Goal: Information Seeking & Learning: Learn about a topic

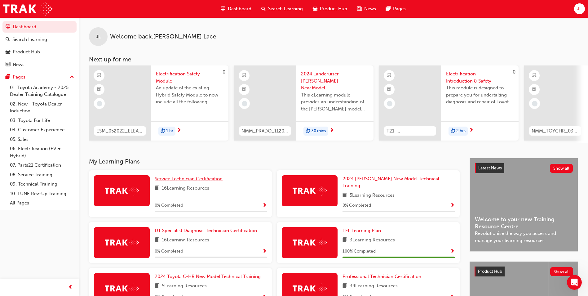
click at [168, 182] on link "Service Technician Certification" at bounding box center [190, 178] width 70 height 7
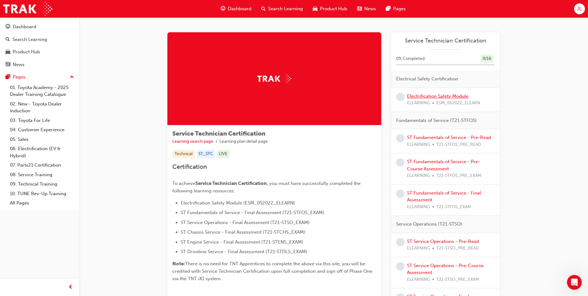
click at [426, 98] on link "Electrification Safety Module" at bounding box center [437, 96] width 61 height 6
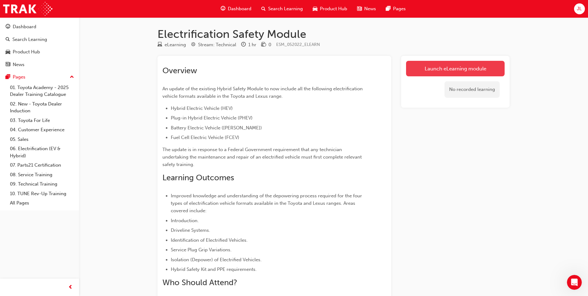
click at [453, 69] on link "Launch eLearning module" at bounding box center [455, 69] width 99 height 16
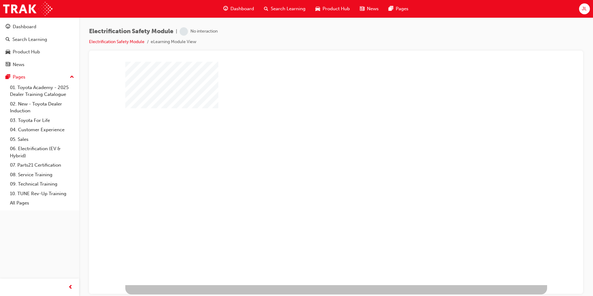
click at [318, 155] on div "play" at bounding box center [318, 155] width 0 height 0
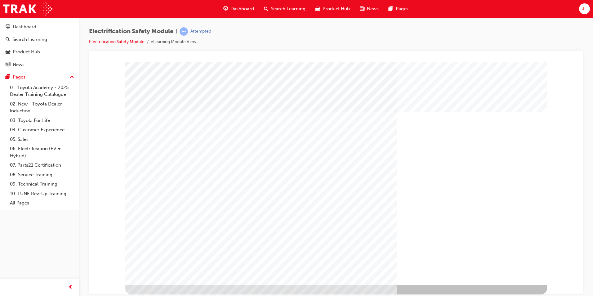
click at [491, 257] on div "" at bounding box center [336, 172] width 422 height 223
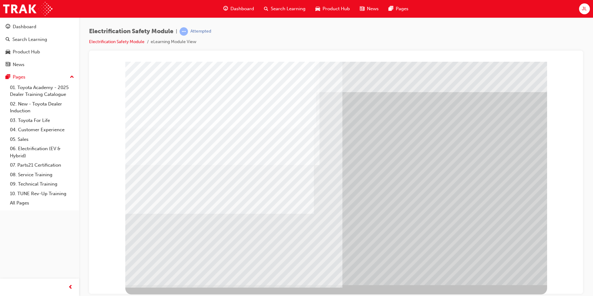
drag, startPoint x: 170, startPoint y: 204, endPoint x: 165, endPoint y: 205, distance: 5.3
click at [170, 205] on div "multistate" at bounding box center [336, 172] width 422 height 223
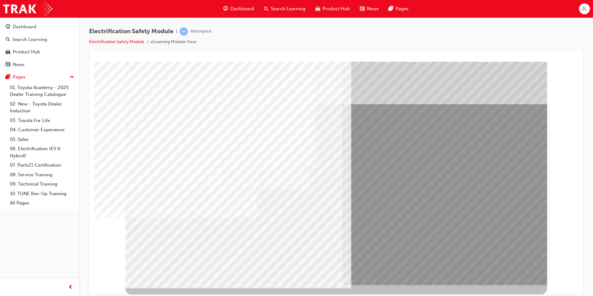
drag, startPoint x: 225, startPoint y: 231, endPoint x: 239, endPoint y: 245, distance: 19.5
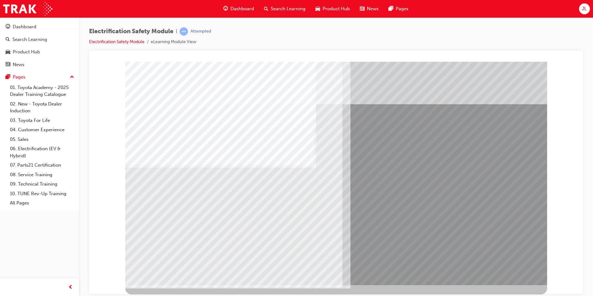
drag, startPoint x: 181, startPoint y: 236, endPoint x: 212, endPoint y: 229, distance: 32.4
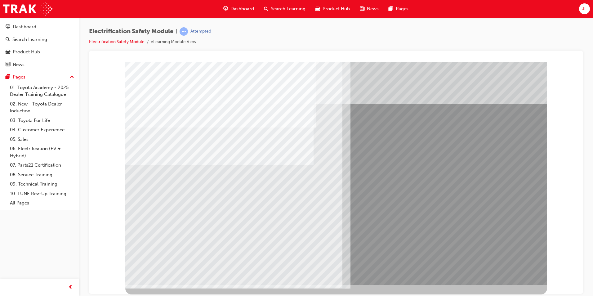
drag, startPoint x: 192, startPoint y: 232, endPoint x: 182, endPoint y: 232, distance: 9.6
click at [186, 232] on div "multistate" at bounding box center [336, 172] width 422 height 223
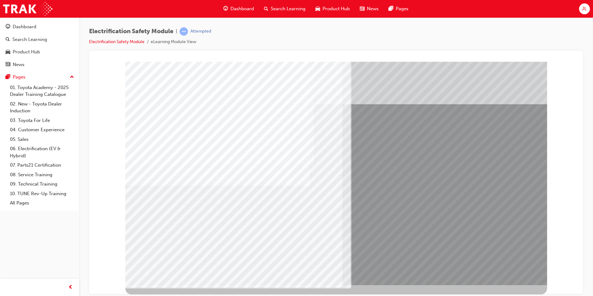
drag, startPoint x: 176, startPoint y: 230, endPoint x: 180, endPoint y: 228, distance: 5.4
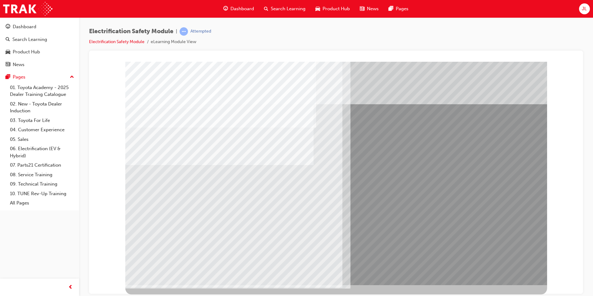
drag, startPoint x: 156, startPoint y: 221, endPoint x: 172, endPoint y: 221, distance: 16.4
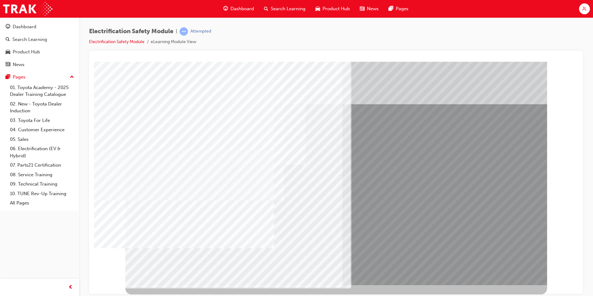
drag, startPoint x: 260, startPoint y: 225, endPoint x: 279, endPoint y: 221, distance: 18.6
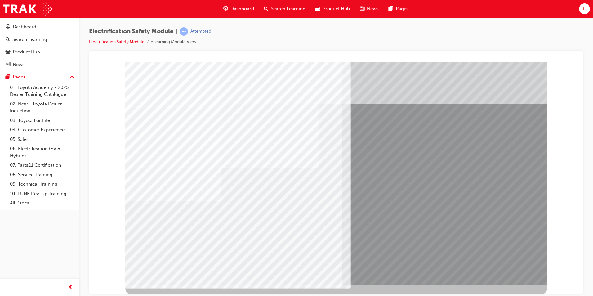
drag, startPoint x: 216, startPoint y: 226, endPoint x: 221, endPoint y: 226, distance: 5.0
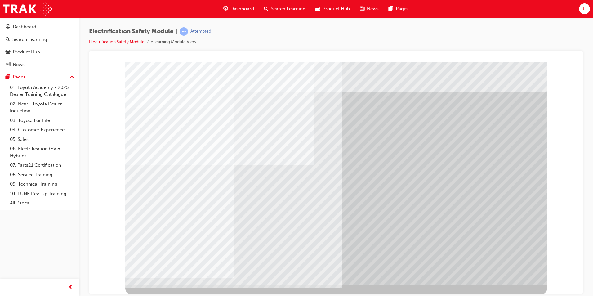
drag, startPoint x: 514, startPoint y: 270, endPoint x: 515, endPoint y: 274, distance: 3.6
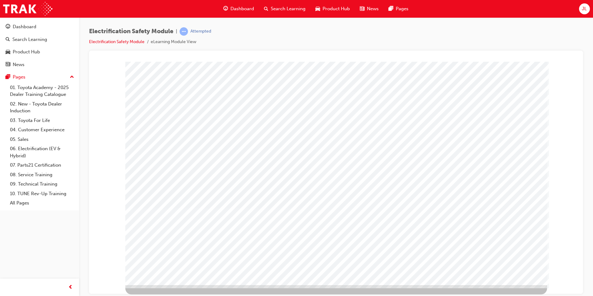
drag, startPoint x: 208, startPoint y: 194, endPoint x: 198, endPoint y: 198, distance: 11.3
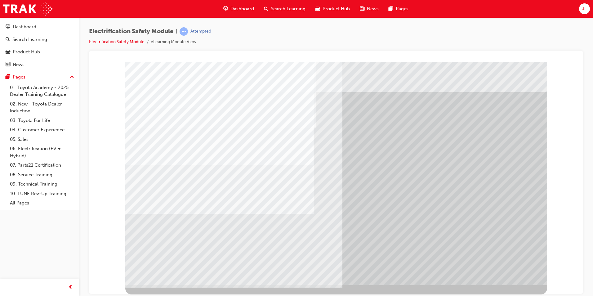
drag, startPoint x: 177, startPoint y: 221, endPoint x: 215, endPoint y: 223, distance: 37.6
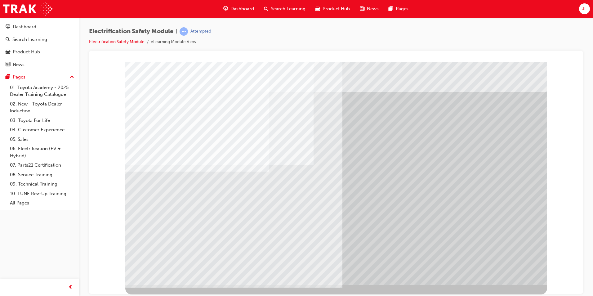
drag, startPoint x: 212, startPoint y: 224, endPoint x: 216, endPoint y: 221, distance: 5.5
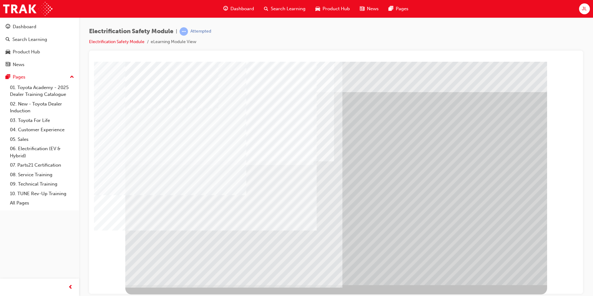
drag, startPoint x: 234, startPoint y: 225, endPoint x: 239, endPoint y: 225, distance: 4.7
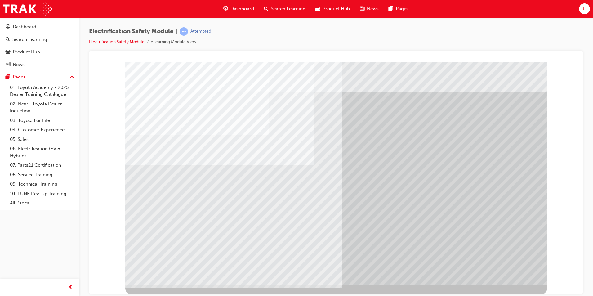
click at [504, 277] on div "multistate" at bounding box center [336, 172] width 422 height 223
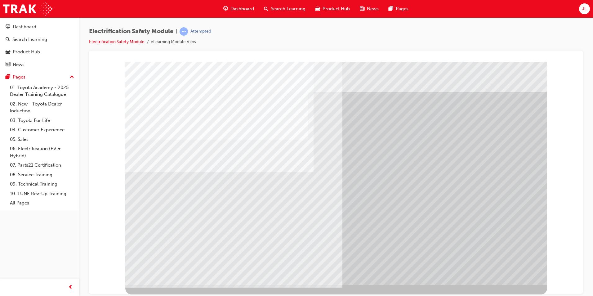
drag, startPoint x: 209, startPoint y: 221, endPoint x: 231, endPoint y: 221, distance: 21.7
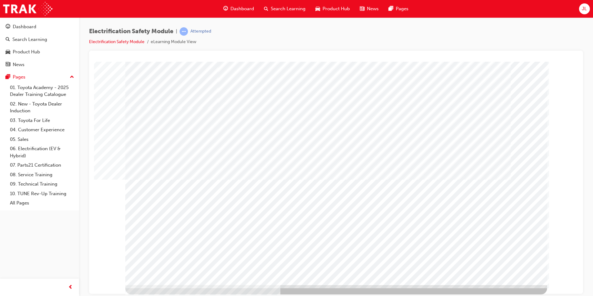
drag, startPoint x: 392, startPoint y: 241, endPoint x: 402, endPoint y: 241, distance: 9.9
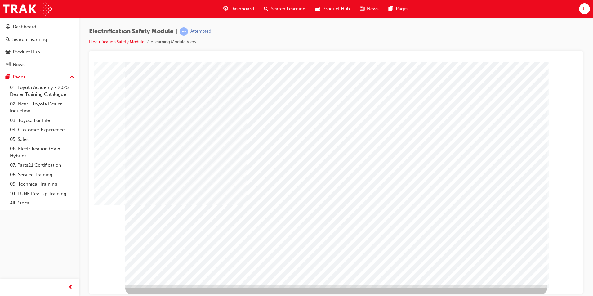
drag, startPoint x: 435, startPoint y: 242, endPoint x: 441, endPoint y: 243, distance: 6.2
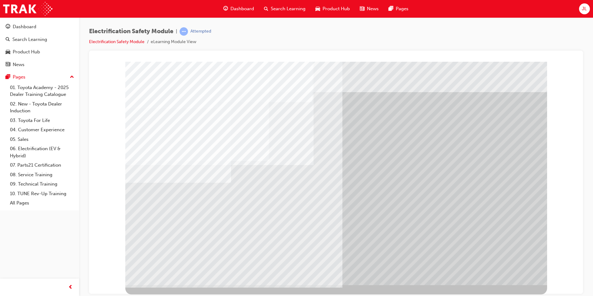
drag, startPoint x: 206, startPoint y: 205, endPoint x: 209, endPoint y: 206, distance: 3.2
click at [208, 206] on div "multistate" at bounding box center [336, 172] width 422 height 223
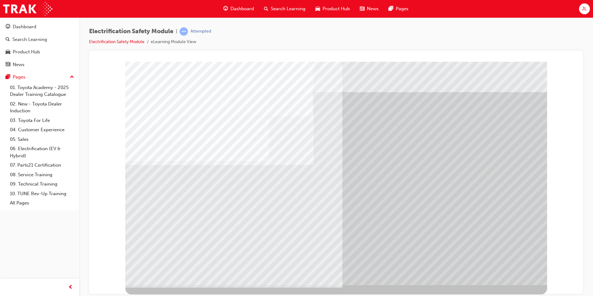
drag, startPoint x: 240, startPoint y: 244, endPoint x: 220, endPoint y: 248, distance: 20.3
drag, startPoint x: 220, startPoint y: 248, endPoint x: 228, endPoint y: 251, distance: 8.2
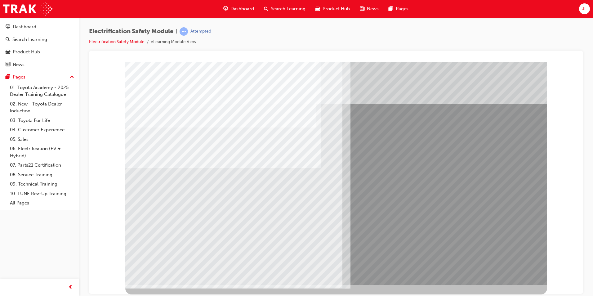
drag, startPoint x: 156, startPoint y: 225, endPoint x: 185, endPoint y: 216, distance: 30.1
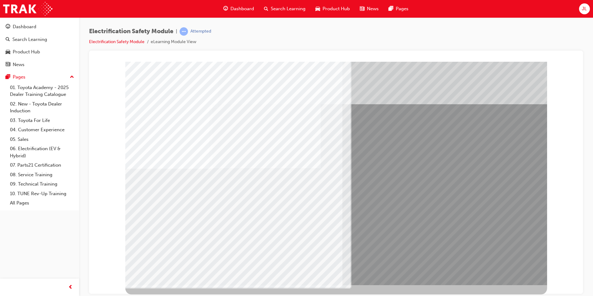
drag, startPoint x: 185, startPoint y: 216, endPoint x: 208, endPoint y: 220, distance: 23.6
drag, startPoint x: 239, startPoint y: 221, endPoint x: 255, endPoint y: 224, distance: 16.0
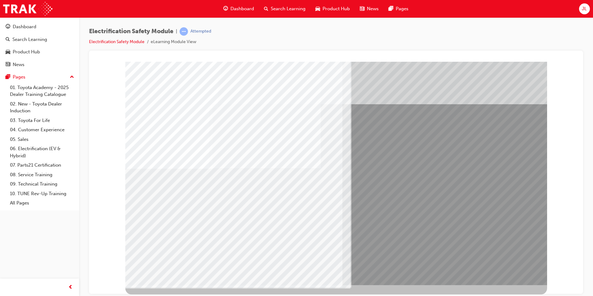
click at [260, 224] on div "multistate" at bounding box center [336, 172] width 422 height 223
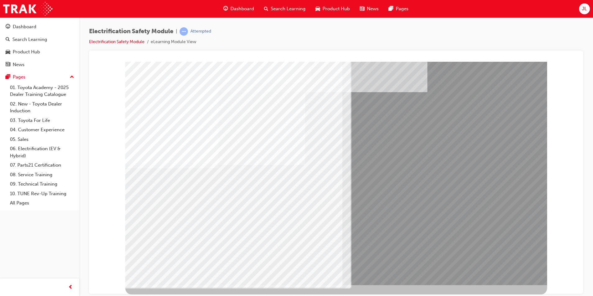
drag, startPoint x: 207, startPoint y: 212, endPoint x: 230, endPoint y: 214, distance: 23.4
drag, startPoint x: 282, startPoint y: 217, endPoint x: 288, endPoint y: 217, distance: 6.2
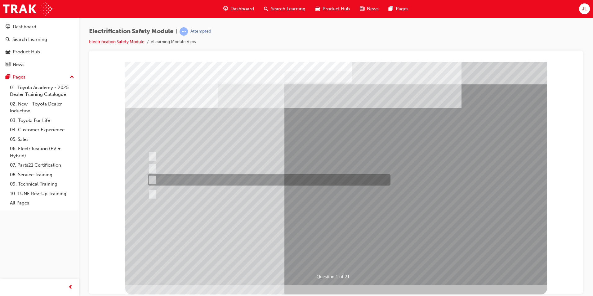
click at [233, 180] on div at bounding box center [267, 179] width 243 height 11
radio input "true"
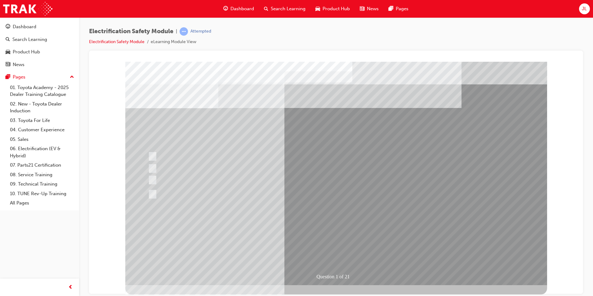
drag, startPoint x: 332, startPoint y: 250, endPoint x: 336, endPoint y: 247, distance: 4.9
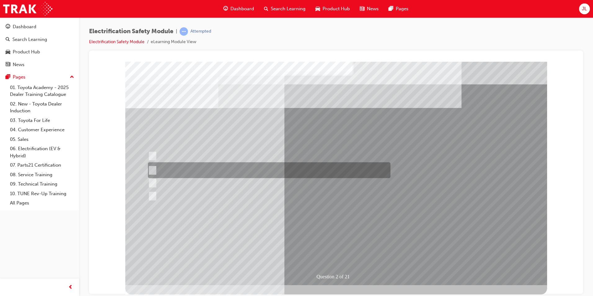
click at [255, 169] on div at bounding box center [267, 170] width 243 height 16
radio input "true"
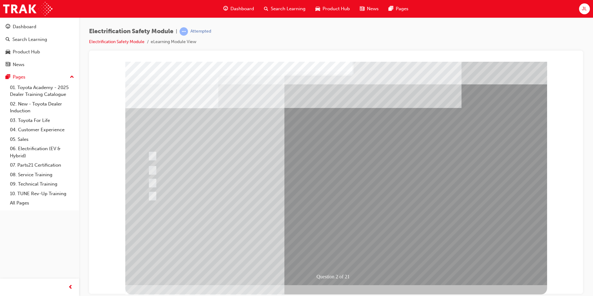
drag, startPoint x: 335, startPoint y: 245, endPoint x: 336, endPoint y: 248, distance: 3.8
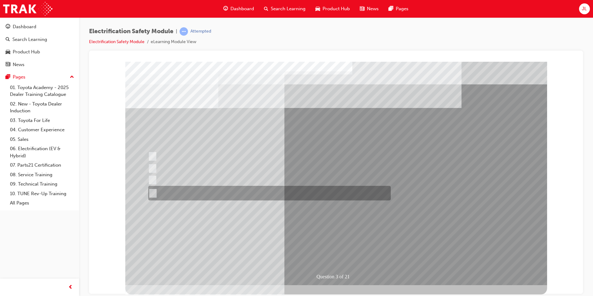
click at [237, 188] on div at bounding box center [268, 193] width 243 height 15
radio input "true"
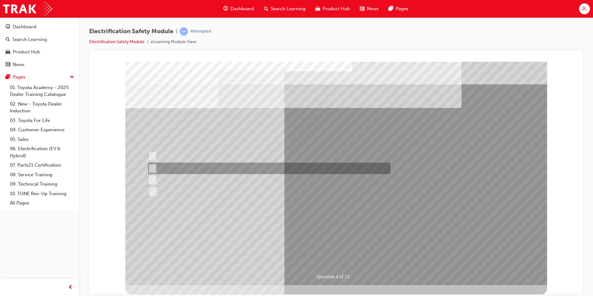
click at [211, 170] on div at bounding box center [267, 168] width 243 height 11
checkbox input "true"
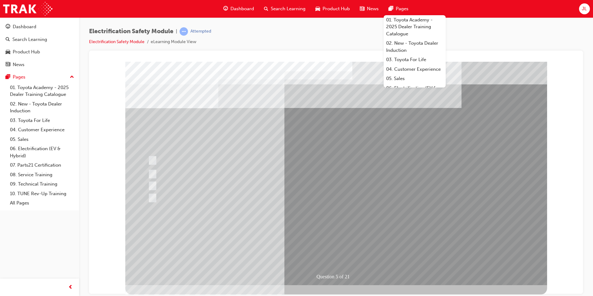
click at [466, 40] on div "Electrification Safety Module | Attempted Electrification Safety Module eLearni…" at bounding box center [336, 38] width 494 height 23
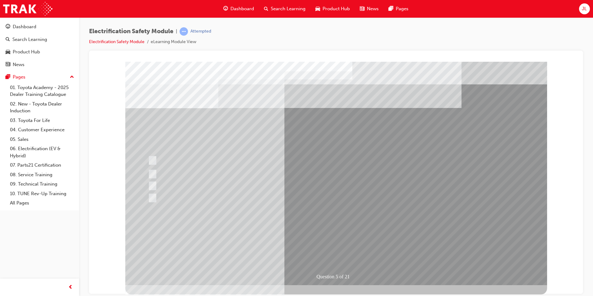
click at [321, 46] on div "Electrification Safety Module | Attempted Electrification Safety Module eLearni…" at bounding box center [336, 38] width 494 height 23
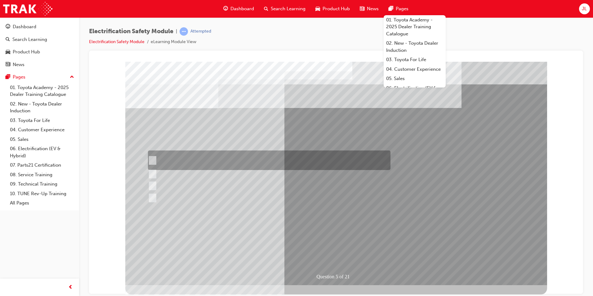
click at [149, 159] on input "The READY light will illuminate when the vehicle is turned on and ready to driv…" at bounding box center [151, 160] width 7 height 7
checkbox input "true"
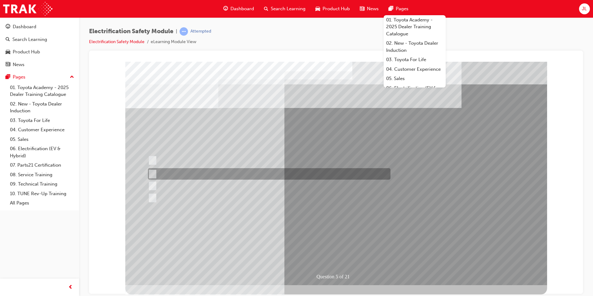
click at [154, 175] on input "The Main Display will show the power flow for the driveline." at bounding box center [151, 174] width 7 height 7
checkbox input "true"
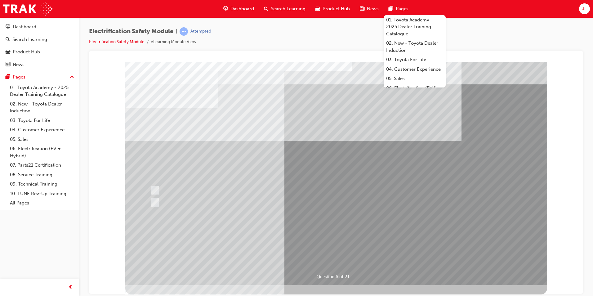
click at [485, 27] on div "Electrification Safety Module | Attempted Electrification Safety Module eLearni…" at bounding box center [336, 38] width 494 height 23
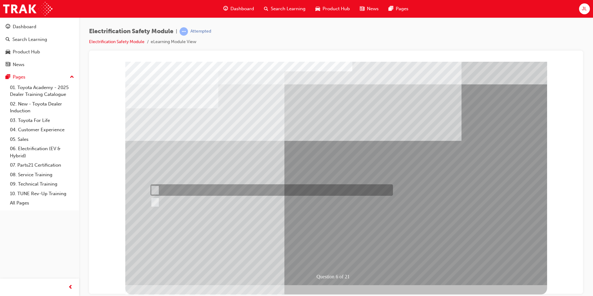
click at [150, 186] on div at bounding box center [270, 189] width 243 height 11
radio input "true"
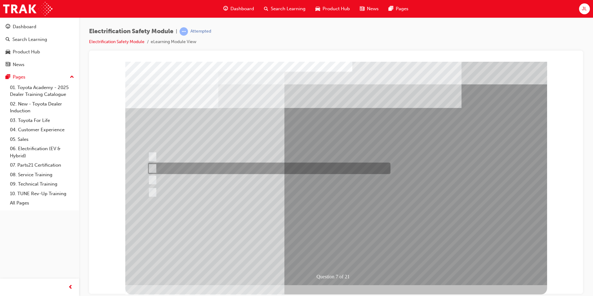
click at [205, 169] on div at bounding box center [267, 168] width 243 height 11
radio input "true"
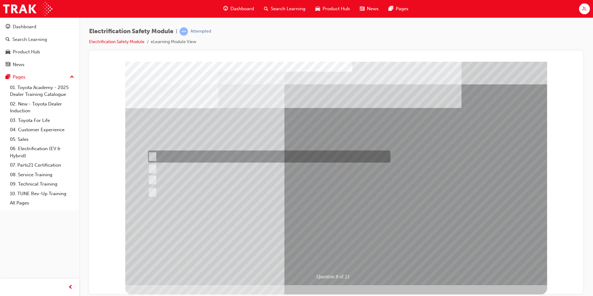
click at [236, 161] on div at bounding box center [267, 156] width 243 height 12
radio input "true"
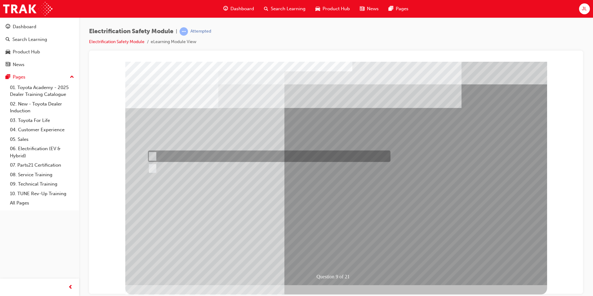
click at [180, 157] on div at bounding box center [267, 155] width 243 height 11
radio input "true"
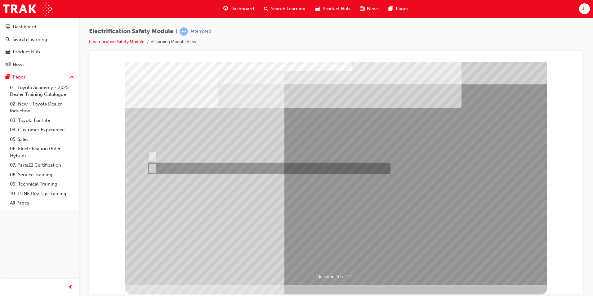
click at [178, 170] on div at bounding box center [267, 168] width 243 height 11
radio input "true"
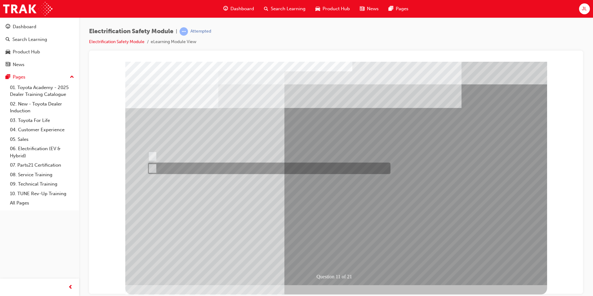
click at [162, 167] on div at bounding box center [267, 168] width 243 height 11
radio input "true"
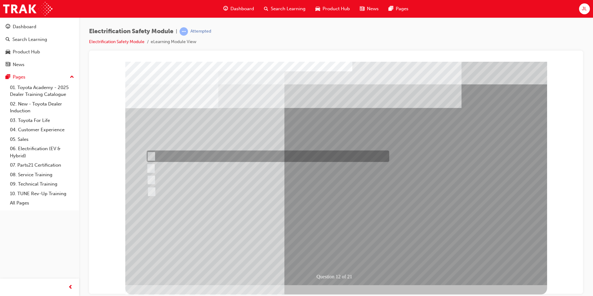
click at [192, 158] on div at bounding box center [266, 155] width 243 height 11
radio input "true"
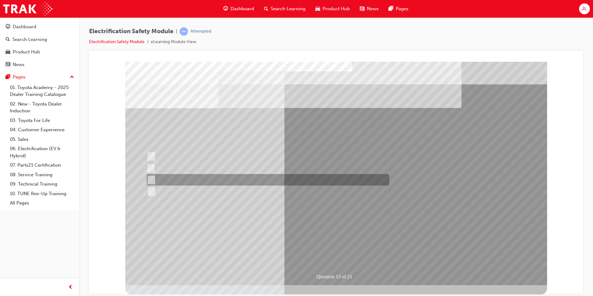
click at [224, 183] on div at bounding box center [266, 179] width 243 height 11
radio input "true"
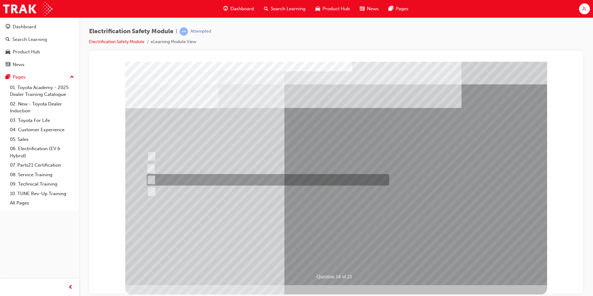
click at [192, 178] on div at bounding box center [266, 179] width 243 height 11
radio input "true"
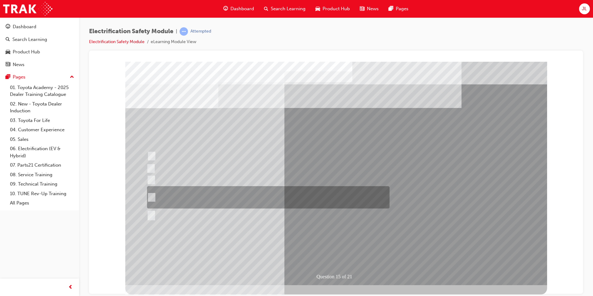
click at [230, 186] on div at bounding box center [266, 197] width 243 height 22
radio input "true"
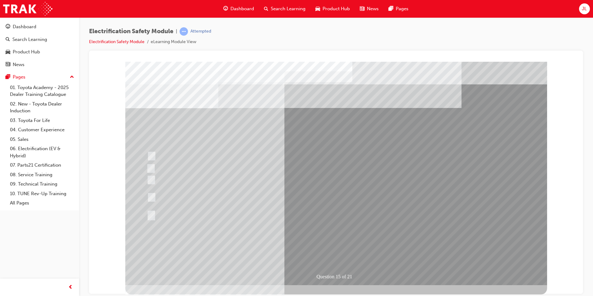
drag, startPoint x: 322, startPoint y: 249, endPoint x: 328, endPoint y: 245, distance: 7.4
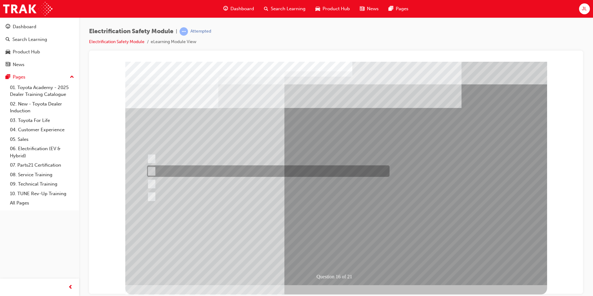
click at [176, 165] on div at bounding box center [266, 170] width 243 height 11
radio input "true"
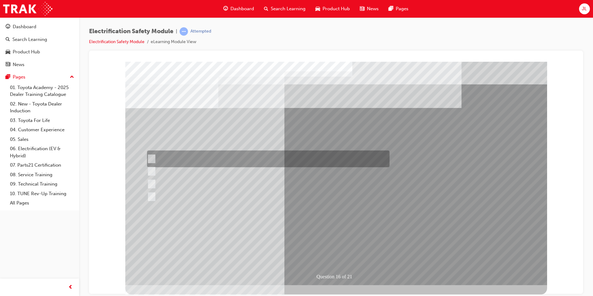
click at [183, 158] on div at bounding box center [266, 158] width 243 height 17
radio input "true"
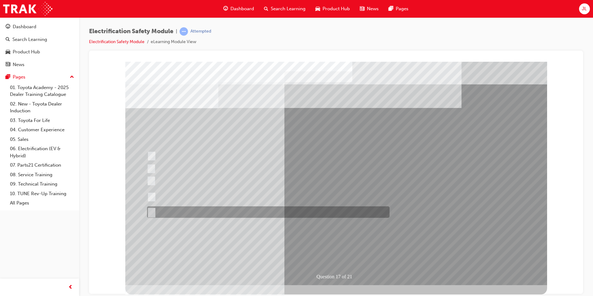
click at [209, 212] on div at bounding box center [266, 211] width 243 height 11
radio input "true"
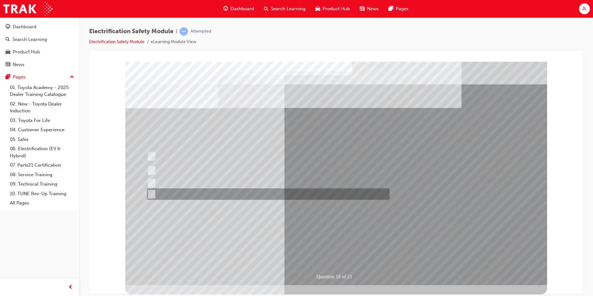
click at [239, 197] on div at bounding box center [266, 193] width 243 height 11
radio input "true"
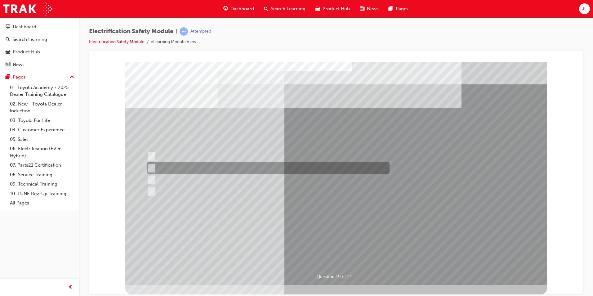
click at [202, 170] on div at bounding box center [266, 167] width 243 height 11
radio input "true"
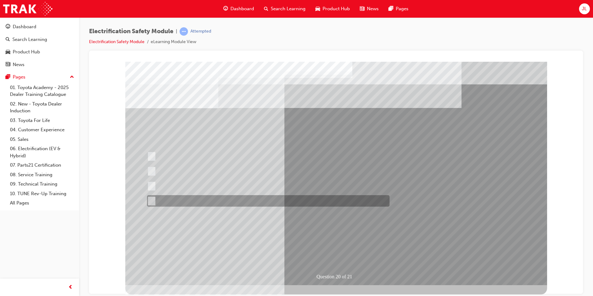
click at [207, 198] on div at bounding box center [266, 200] width 243 height 11
radio input "true"
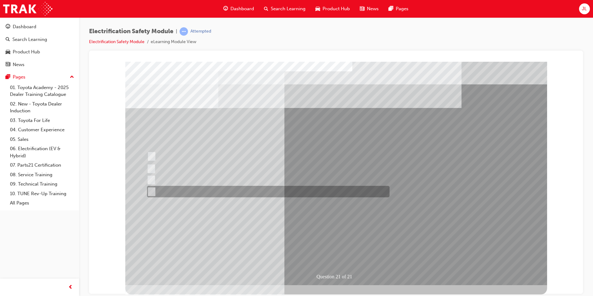
click at [215, 194] on div at bounding box center [266, 191] width 243 height 11
radio input "true"
